Goal: Task Accomplishment & Management: Manage account settings

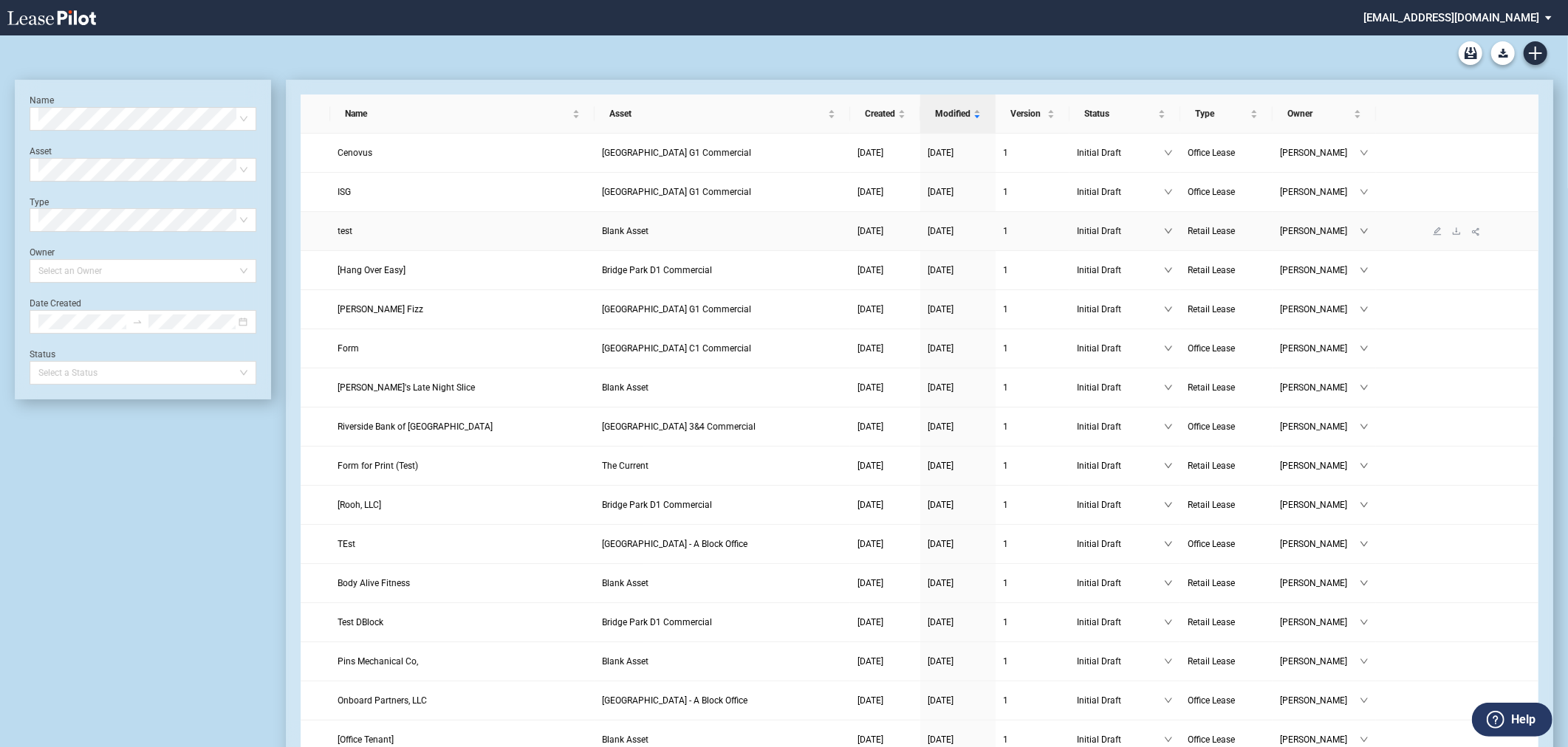
click at [483, 237] on link "test" at bounding box center [462, 232] width 250 height 15
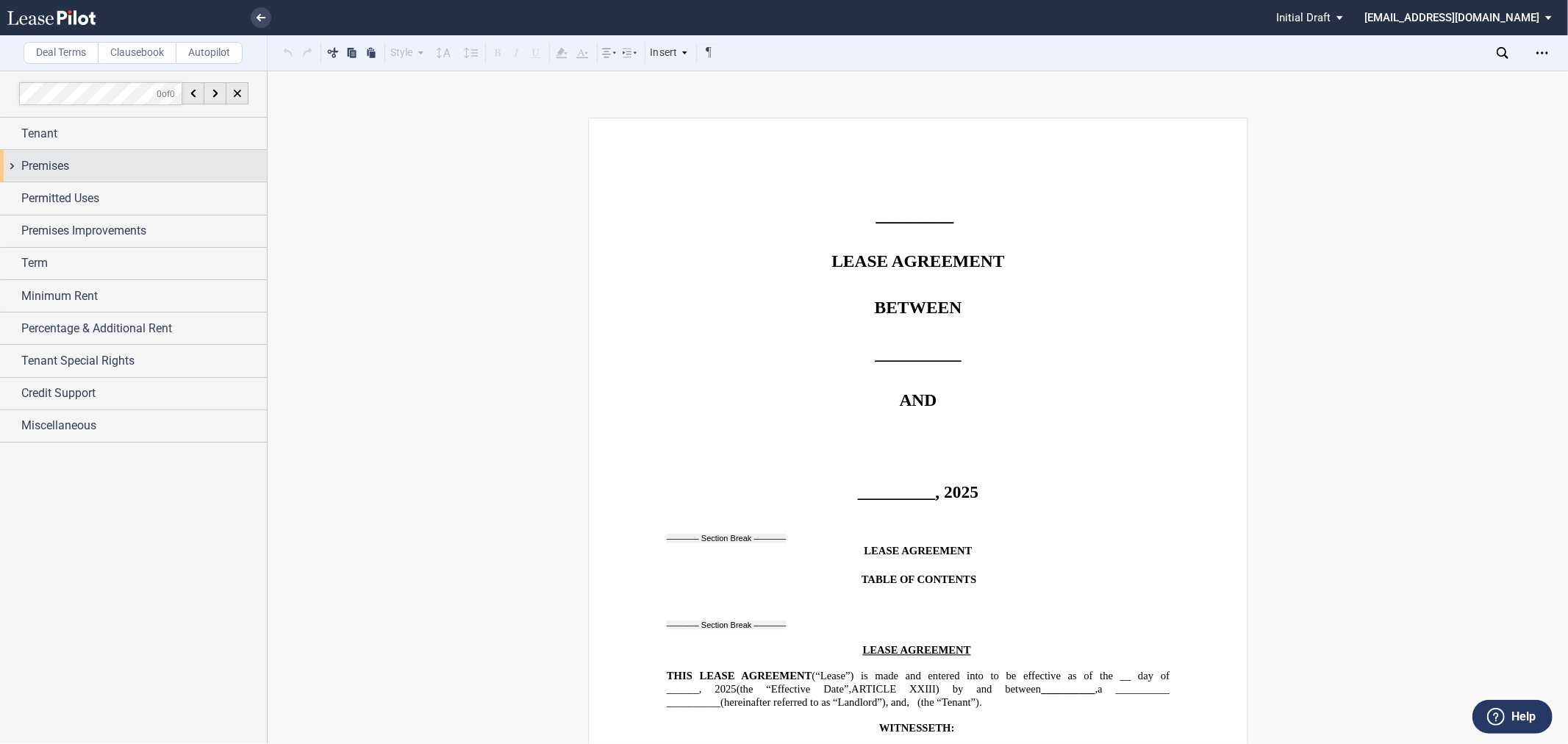
click at [128, 165] on div "Premises" at bounding box center [143, 166] width 245 height 18
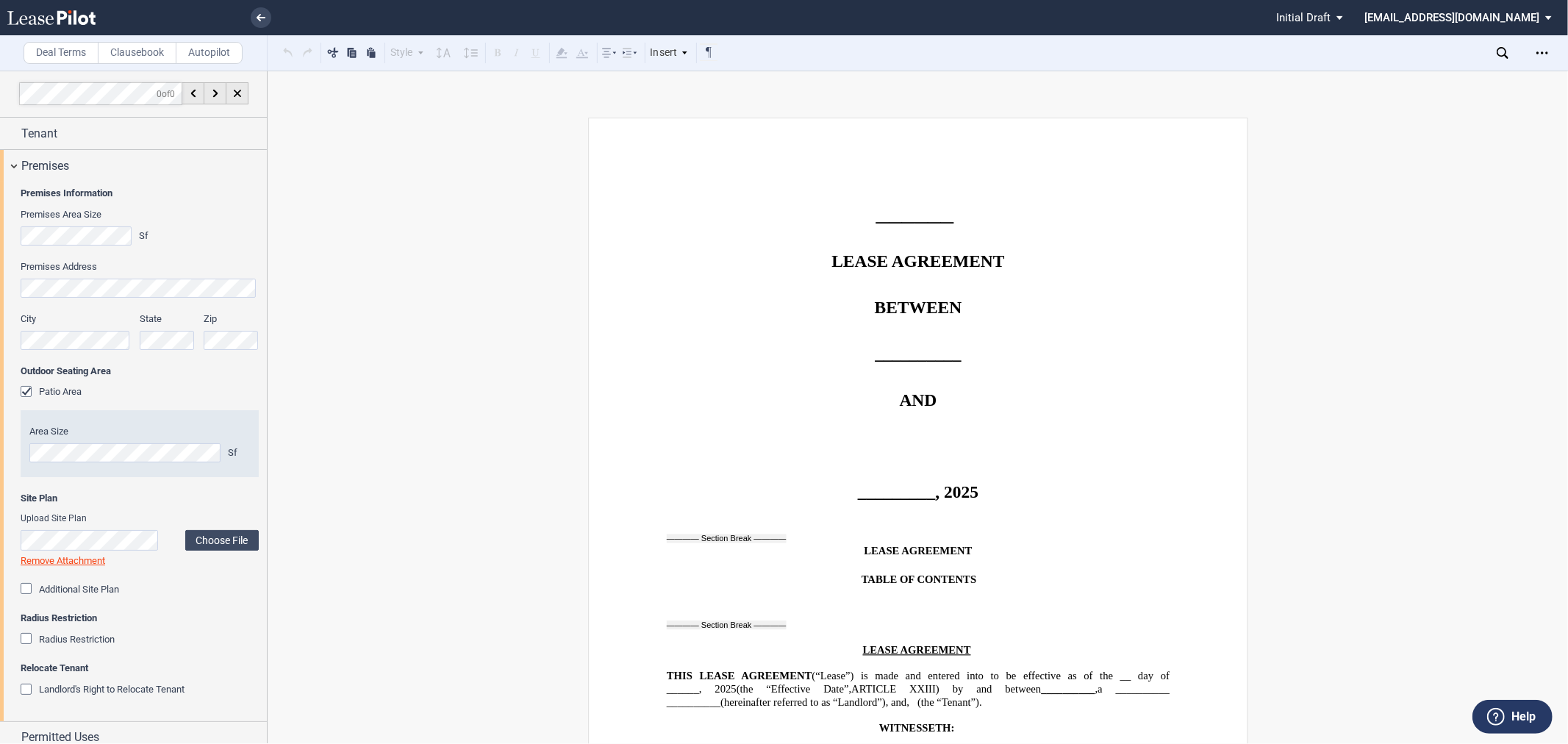
click at [33, 398] on div "Patio Area" at bounding box center [28, 394] width 15 height 15
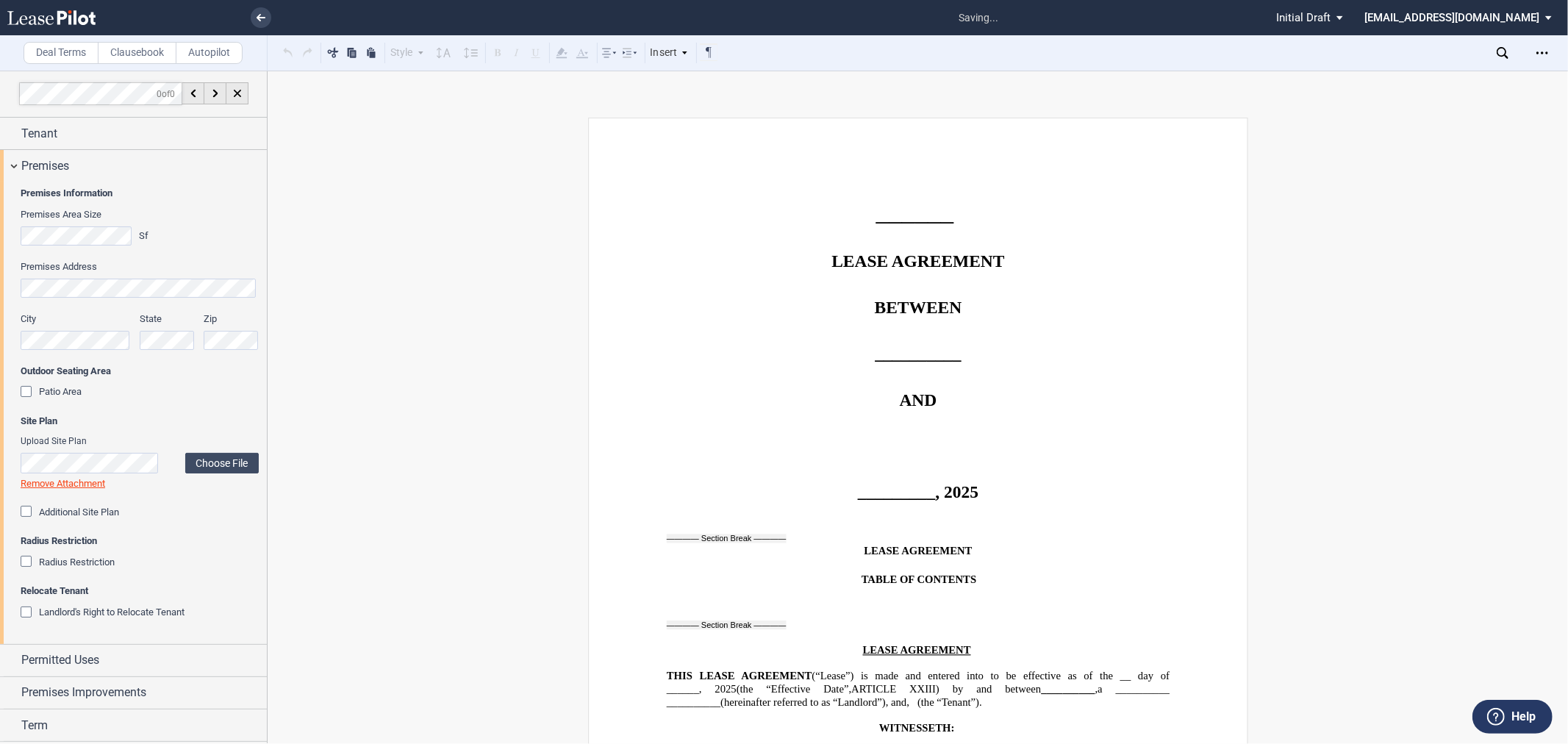
click at [35, 391] on div "Patio Area" at bounding box center [28, 394] width 15 height 15
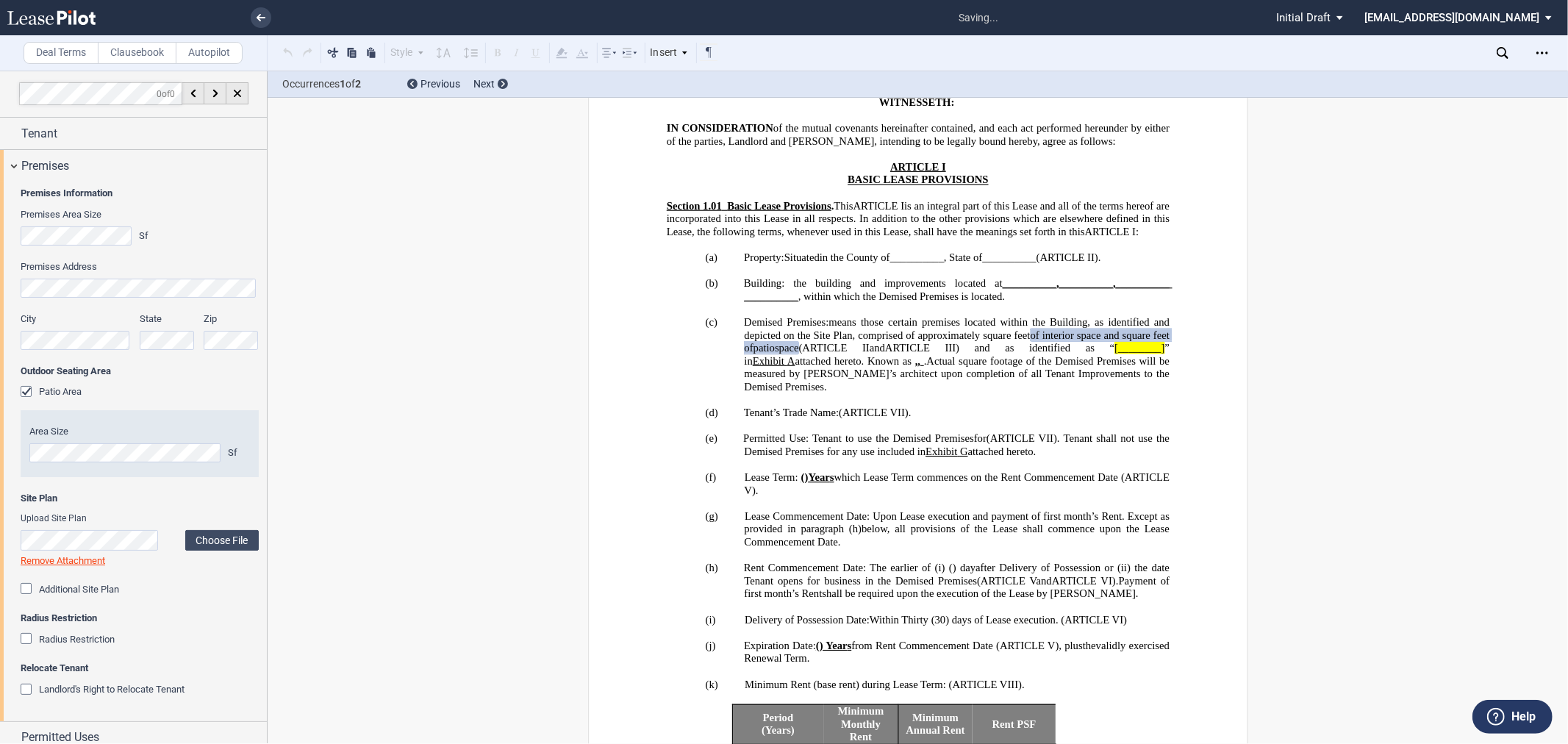
scroll to position [636, 0]
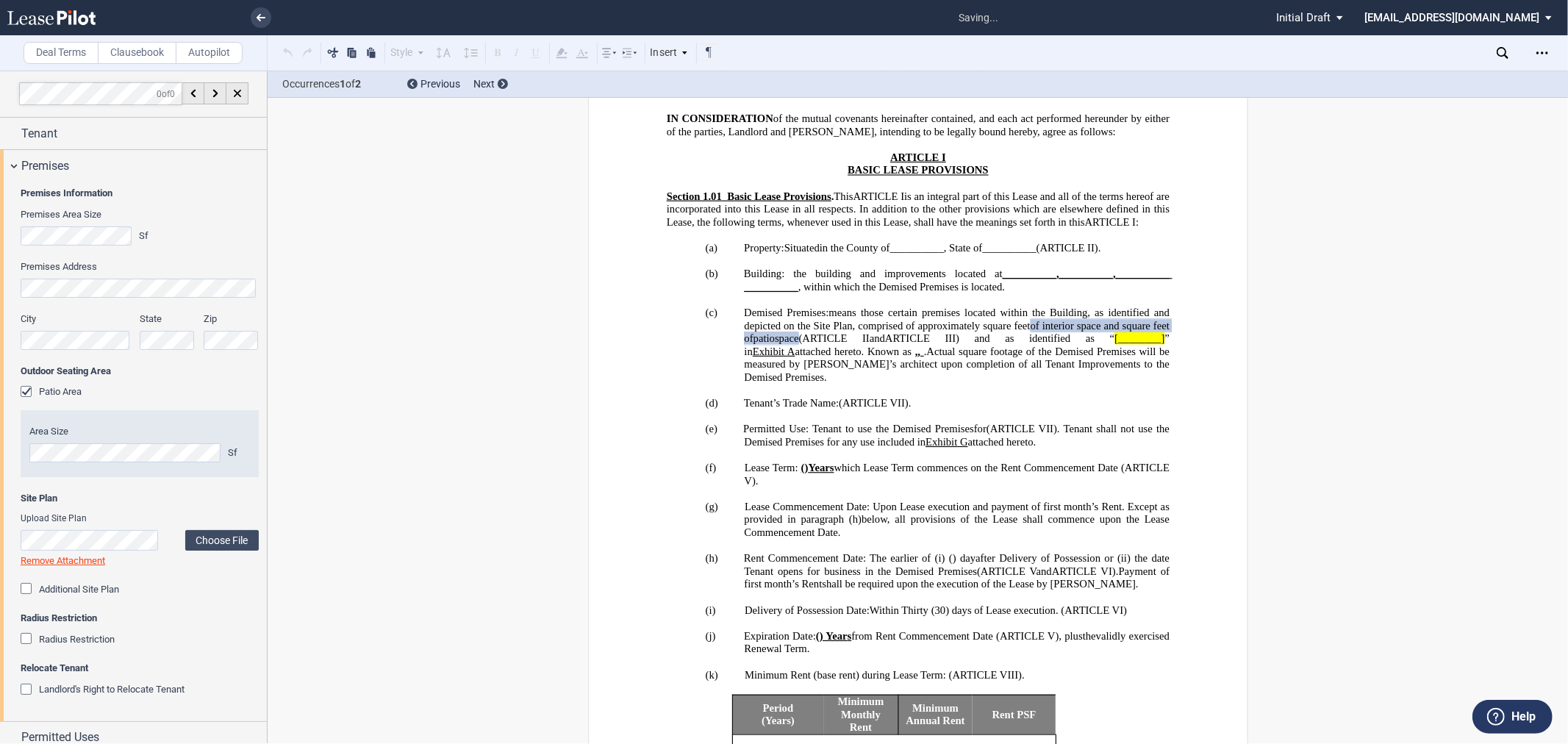
click at [35, 394] on div "Patio Area" at bounding box center [28, 394] width 15 height 15
